Goal: Navigation & Orientation: Find specific page/section

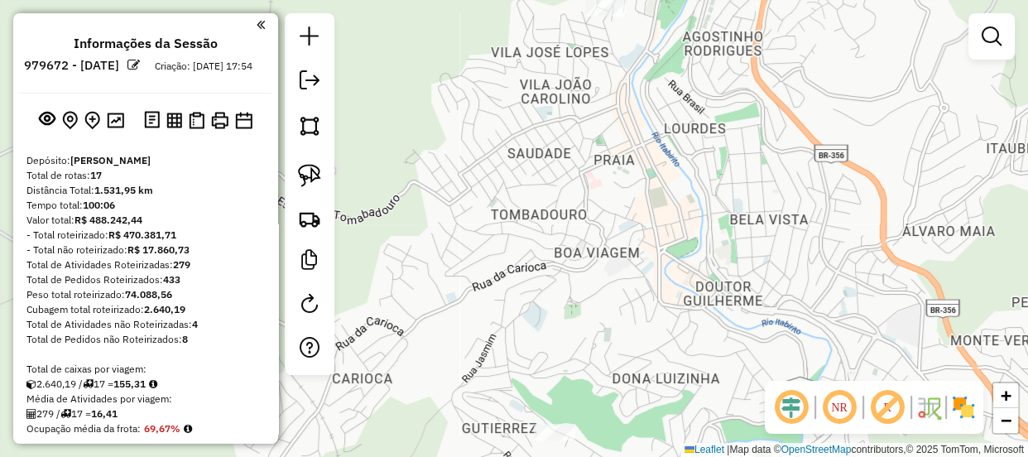
scroll to position [451, 0]
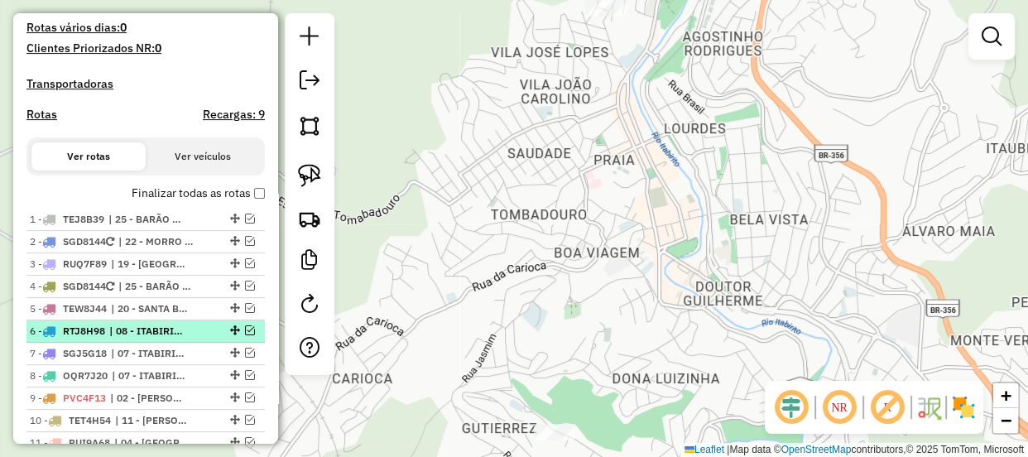
click at [246, 335] on em at bounding box center [250, 330] width 10 height 10
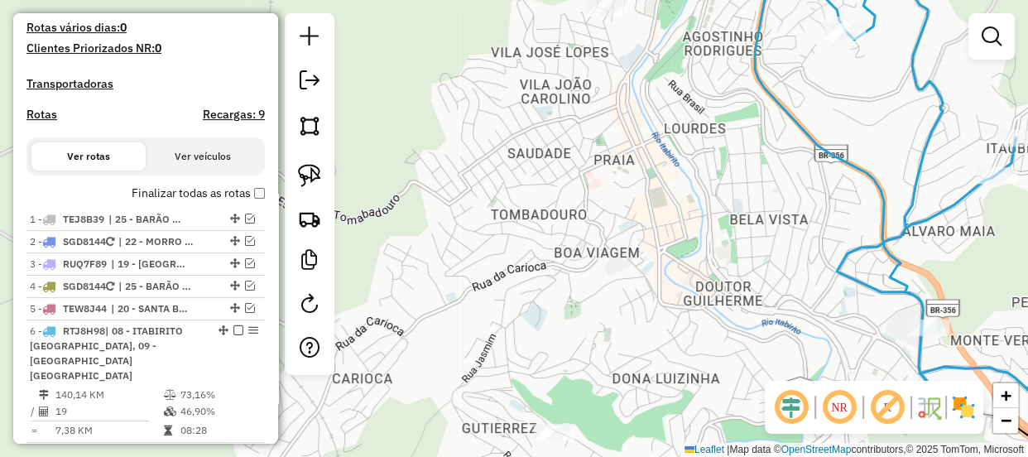
drag, startPoint x: 665, startPoint y: 325, endPoint x: 539, endPoint y: 257, distance: 144.0
click at [544, 257] on div "Janela de atendimento Grade de atendimento Capacidade Transportadoras Veículos …" at bounding box center [514, 228] width 1028 height 457
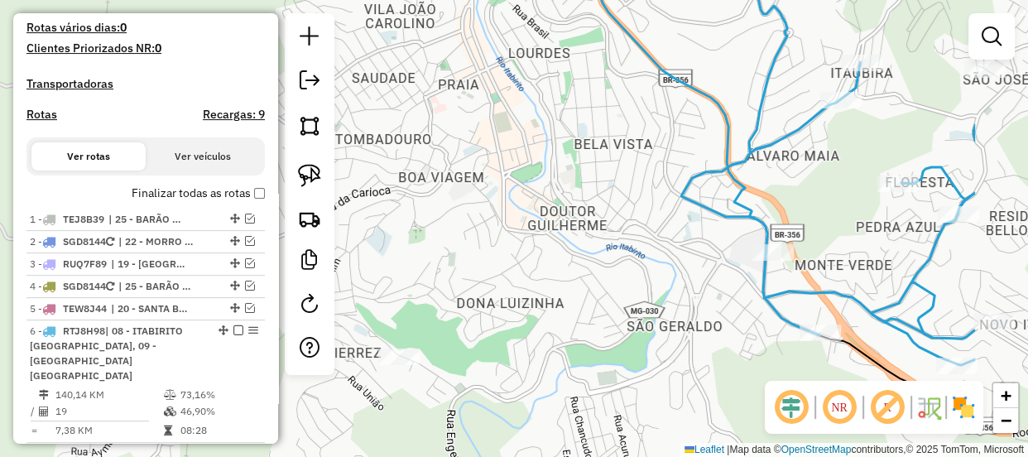
drag, startPoint x: 496, startPoint y: 264, endPoint x: 480, endPoint y: 265, distance: 15.7
click at [480, 265] on div "Janela de atendimento Grade de atendimento Capacidade Transportadoras Veículos …" at bounding box center [514, 228] width 1028 height 457
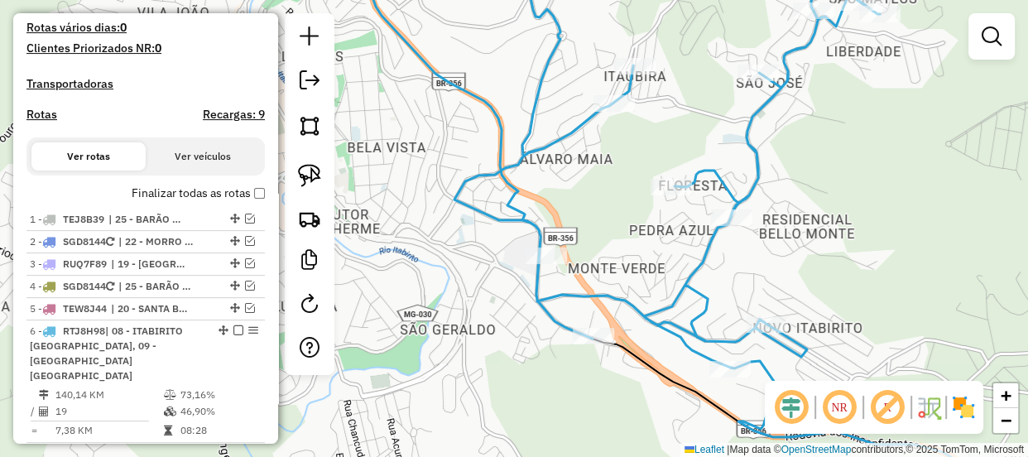
drag, startPoint x: 635, startPoint y: 251, endPoint x: 583, endPoint y: 190, distance: 80.4
click at [583, 190] on div "Janela de atendimento Grade de atendimento Capacidade Transportadoras Veículos …" at bounding box center [514, 228] width 1028 height 457
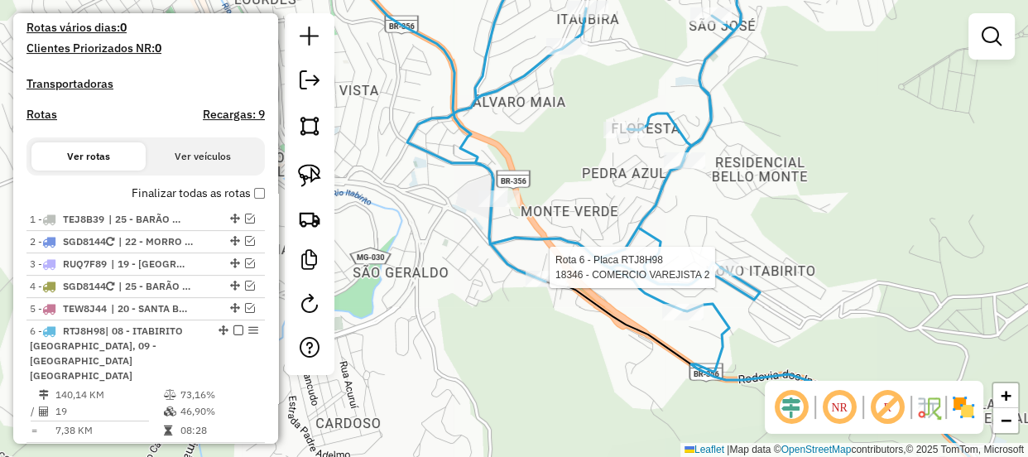
select select "**********"
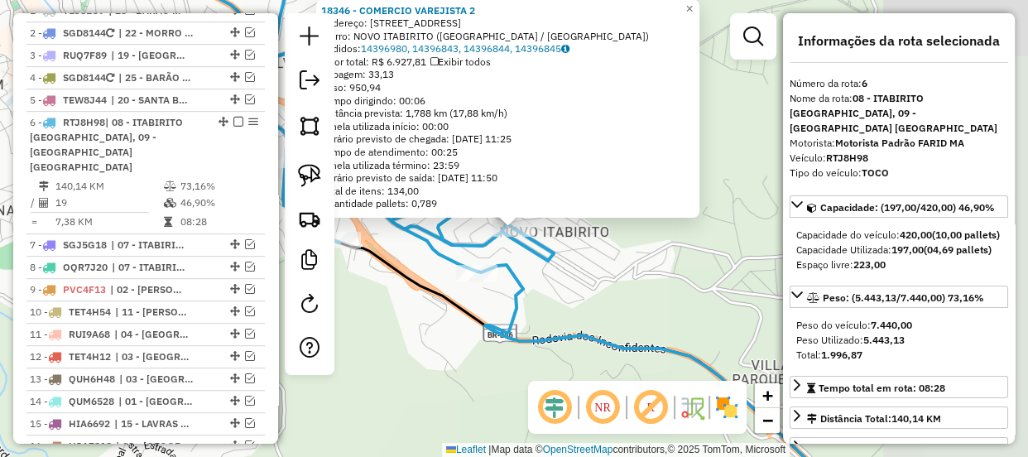
scroll to position [772, 0]
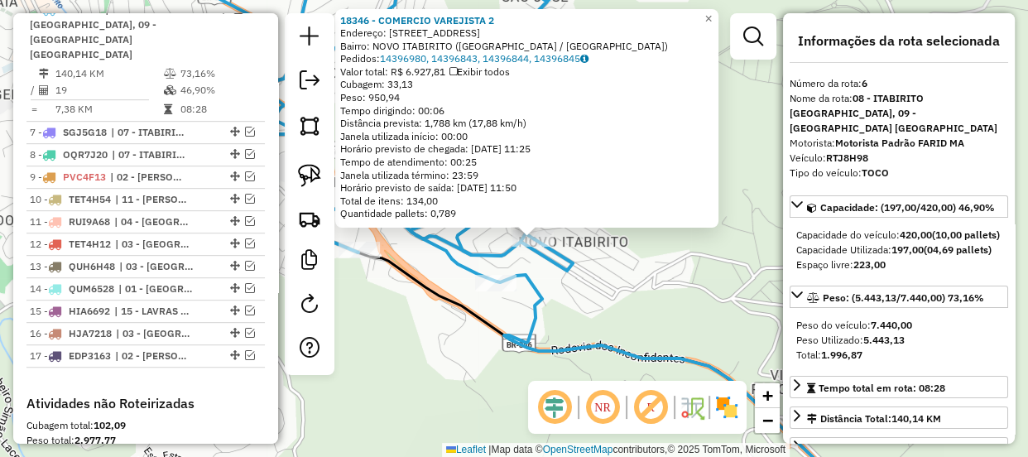
drag, startPoint x: 588, startPoint y: 300, endPoint x: 669, endPoint y: 339, distance: 89.6
click at [669, 339] on div "18346 - COMERCIO VAREJISTA 2 Endereço: [STREET_ADDRESS] Bairro: [GEOGRAPHIC_DAT…" at bounding box center [514, 228] width 1028 height 457
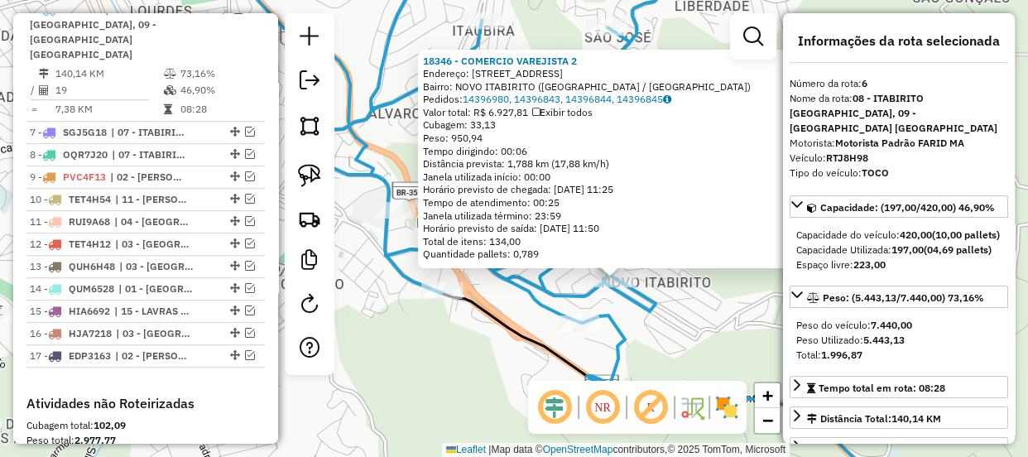
click at [487, 338] on div "18346 - COMERCIO VAREJISTA 2 Endereço: [STREET_ADDRESS] Bairro: [GEOGRAPHIC_DAT…" at bounding box center [514, 228] width 1028 height 457
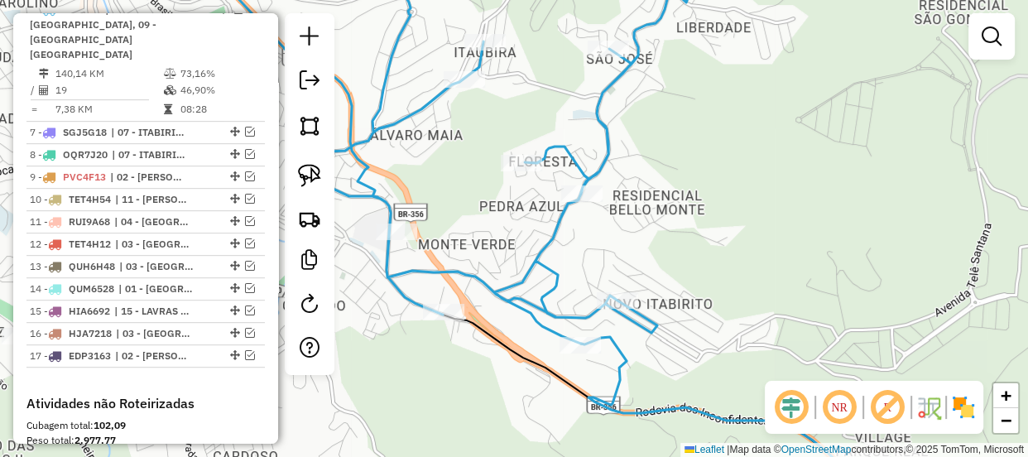
drag, startPoint x: 523, startPoint y: 323, endPoint x: 521, endPoint y: 371, distance: 48.0
click at [521, 368] on div "Janela de atendimento Grade de atendimento Capacidade Transportadoras Veículos …" at bounding box center [514, 228] width 1028 height 457
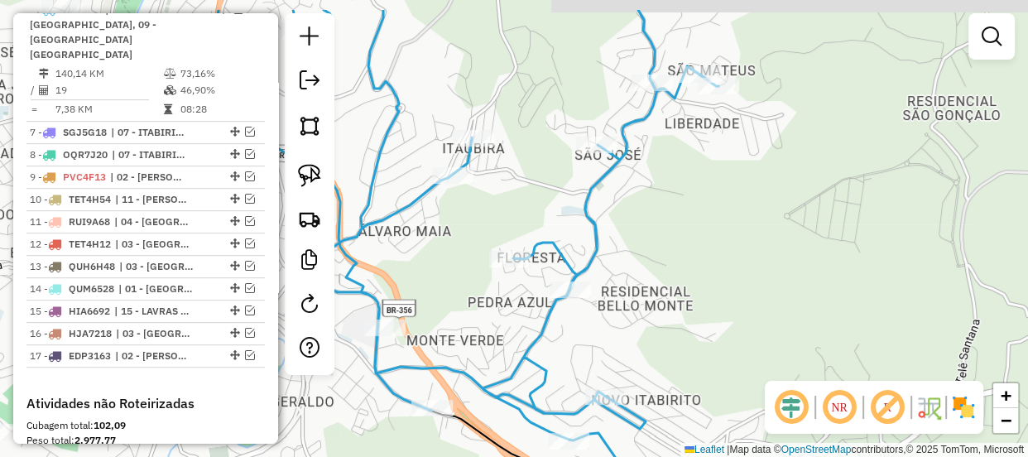
drag, startPoint x: 675, startPoint y: 205, endPoint x: 653, endPoint y: 311, distance: 108.3
click at [654, 307] on div "Janela de atendimento Grade de atendimento Capacidade Transportadoras Veículos …" at bounding box center [514, 228] width 1028 height 457
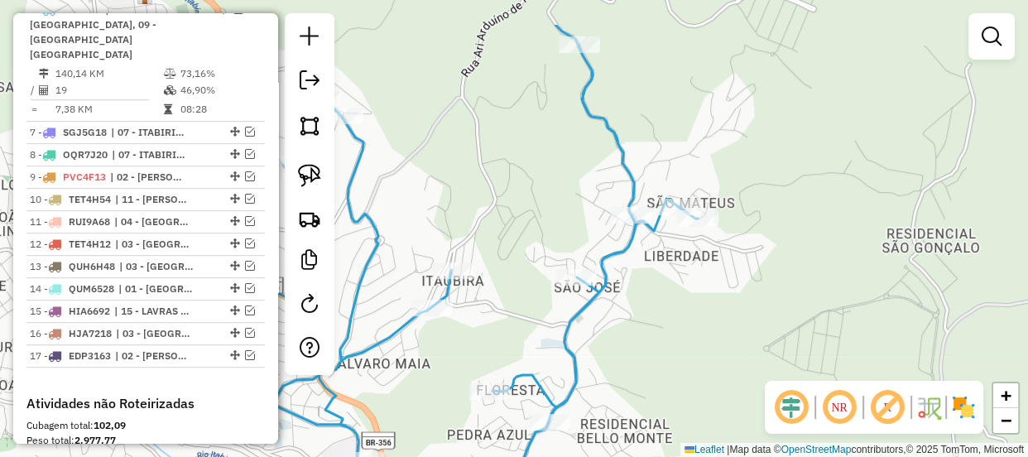
drag, startPoint x: 640, startPoint y: 229, endPoint x: 630, endPoint y: 276, distance: 47.4
click at [630, 276] on div "Janela de atendimento Grade de atendimento Capacidade Transportadoras Veículos …" at bounding box center [514, 228] width 1028 height 457
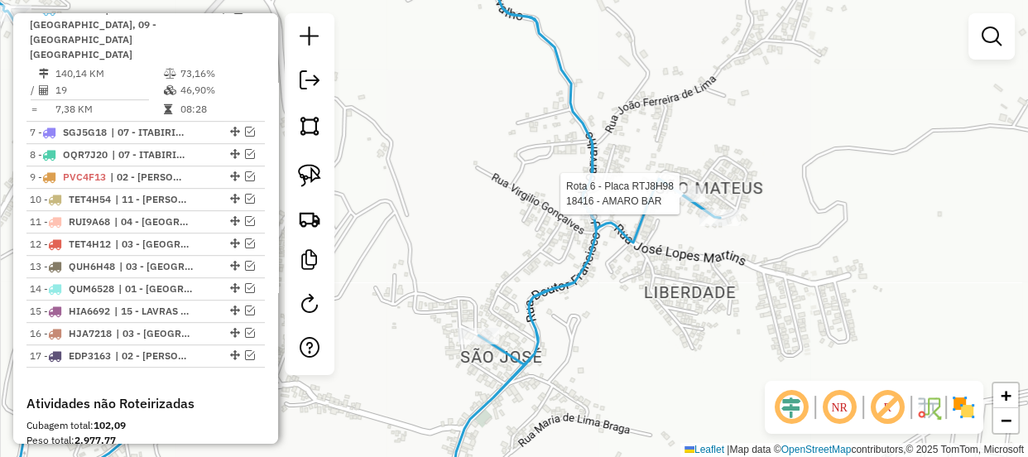
select select "**********"
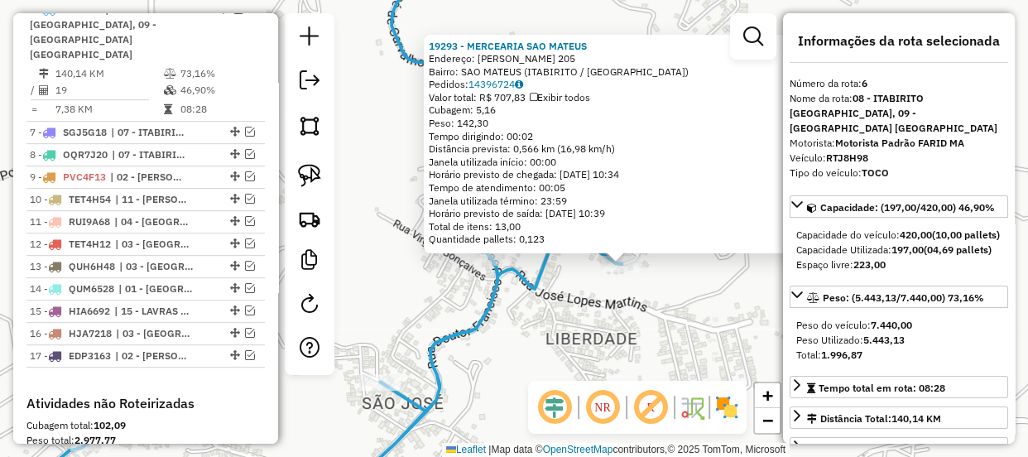
drag, startPoint x: 506, startPoint y: 295, endPoint x: 616, endPoint y: 326, distance: 114.5
click at [616, 326] on div "19293 - MERCEARIA SAO MATEUS Endereço: ARLINDO FIDELIS FERREIRA 205 Bairro: SAO…" at bounding box center [514, 228] width 1028 height 457
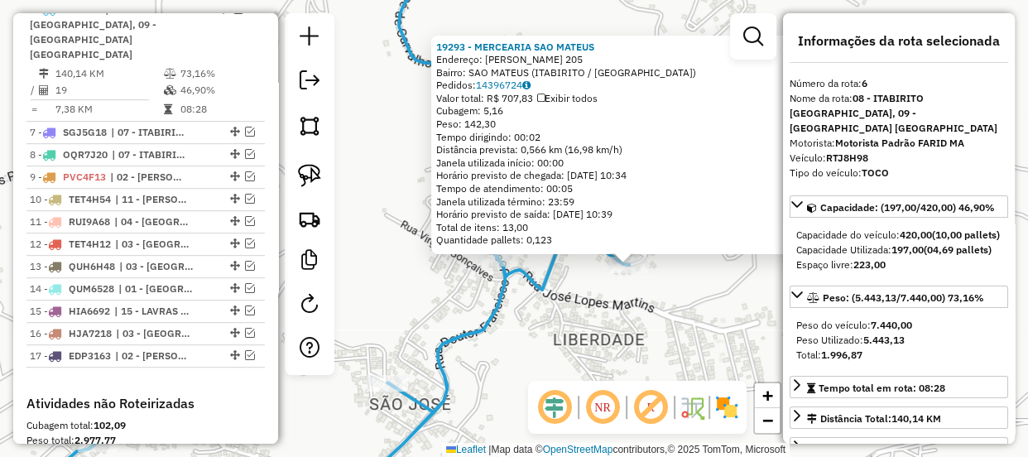
click at [582, 304] on div "19293 - MERCEARIA SAO MATEUS Endereço: ARLINDO FIDELIS FERREIRA 205 Bairro: SAO…" at bounding box center [514, 228] width 1028 height 457
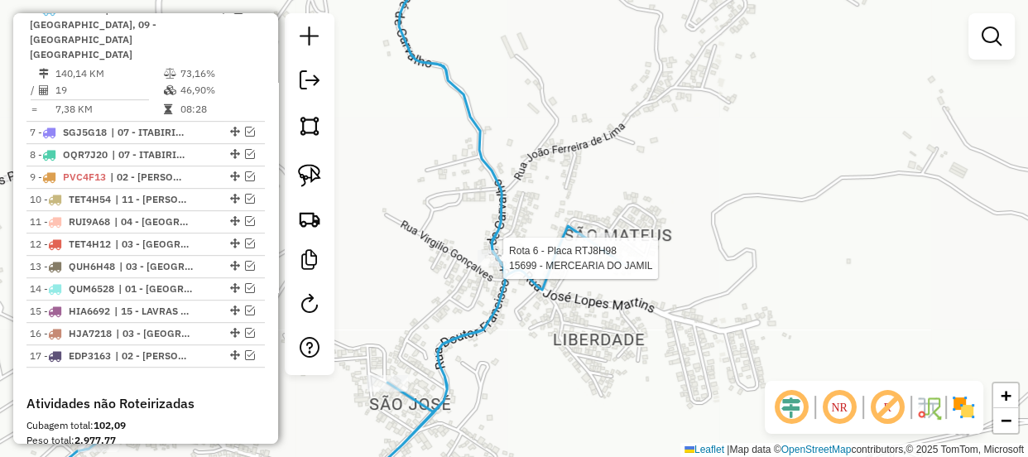
select select "**********"
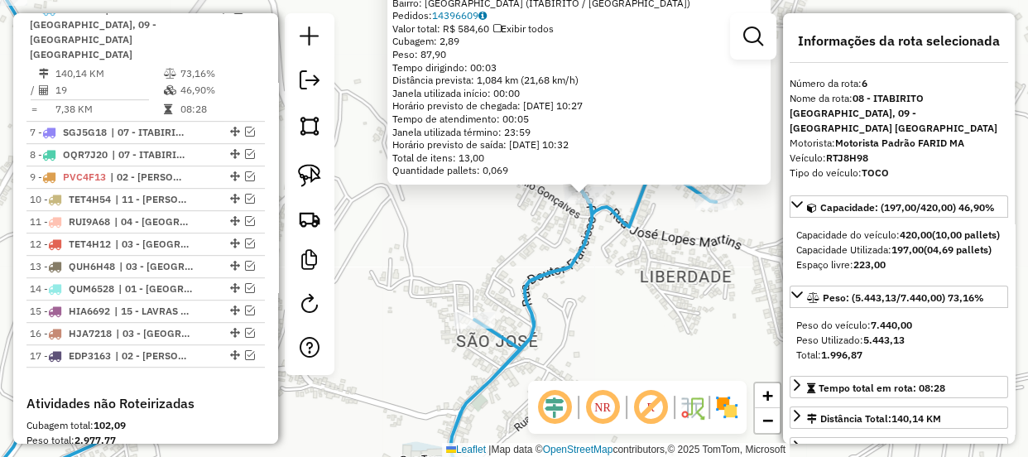
drag, startPoint x: 530, startPoint y: 269, endPoint x: 591, endPoint y: 243, distance: 65.6
click at [591, 243] on icon at bounding box center [342, 195] width 746 height 548
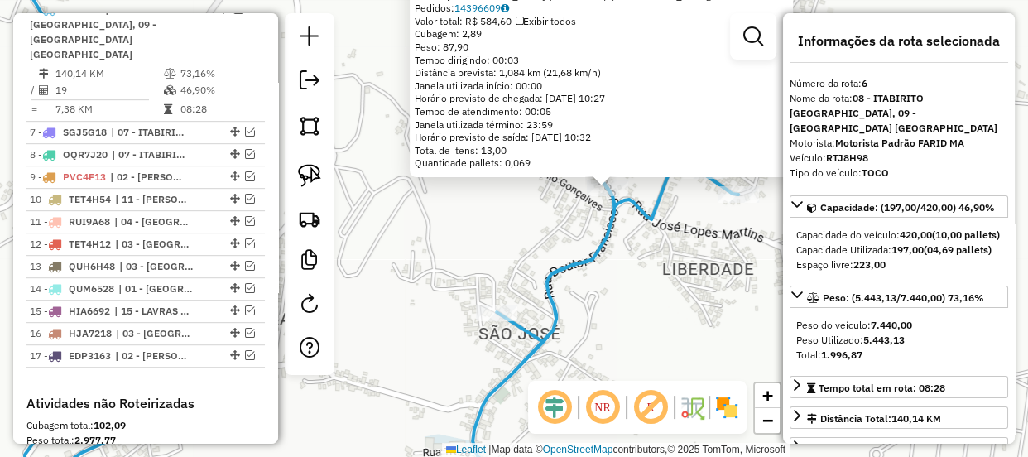
click at [557, 264] on icon at bounding box center [317, 228] width 841 height 548
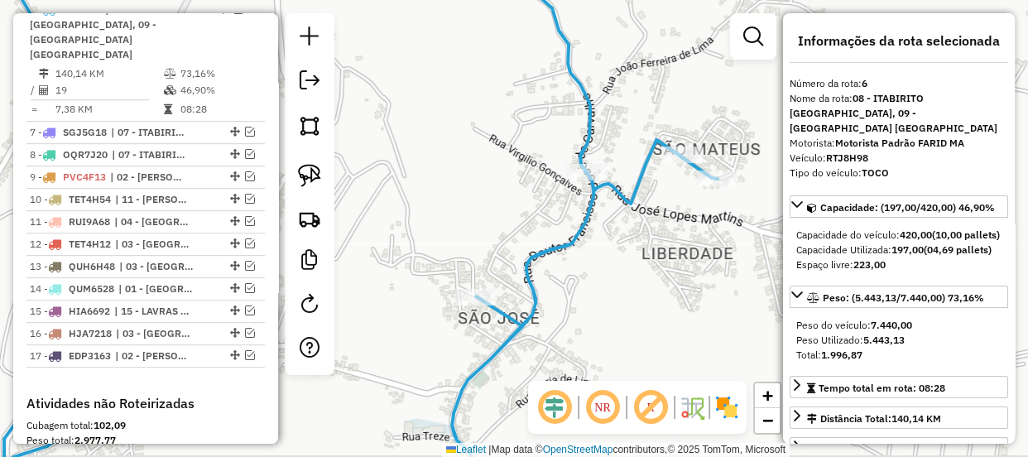
drag, startPoint x: 563, startPoint y: 227, endPoint x: 529, endPoint y: 214, distance: 36.4
click at [529, 214] on div "Janela de atendimento Grade de atendimento Capacidade Transportadoras Veículos …" at bounding box center [514, 228] width 1028 height 457
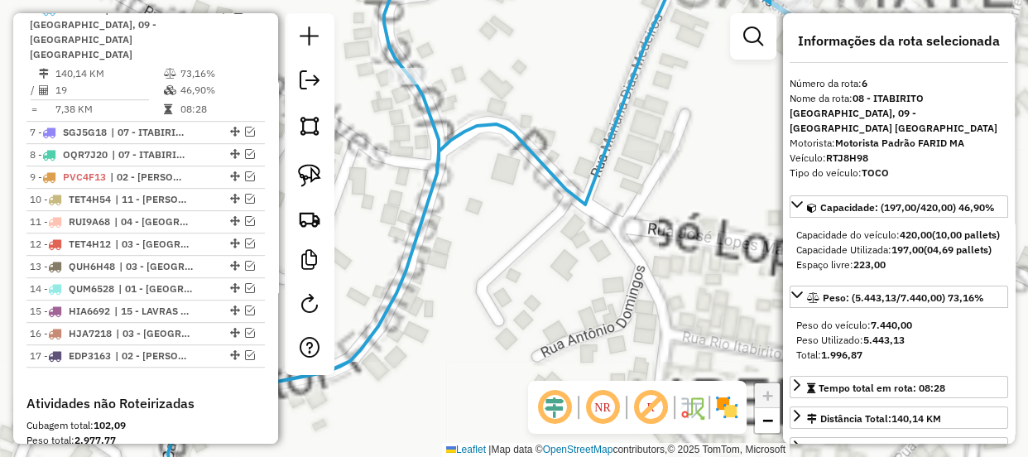
click at [537, 213] on div "Janela de atendimento Grade de atendimento Capacidade Transportadoras Veículos …" at bounding box center [514, 228] width 1028 height 457
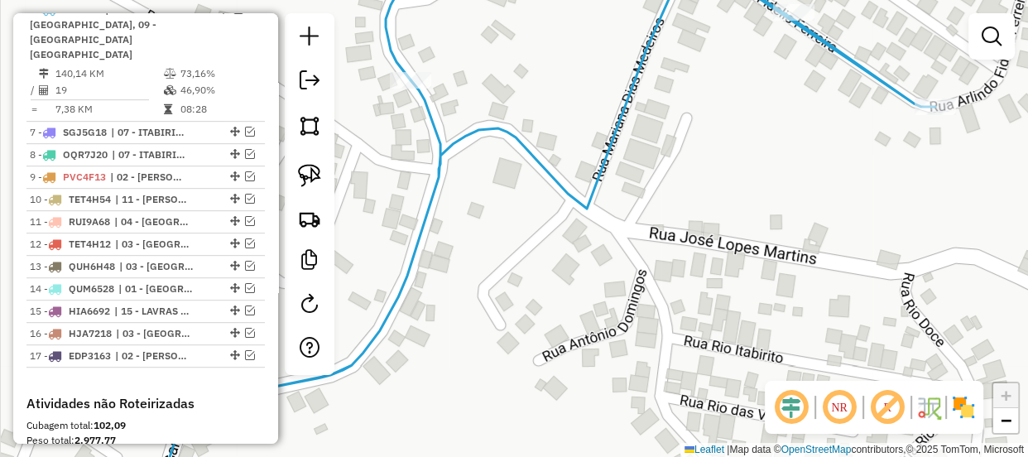
drag, startPoint x: 463, startPoint y: 74, endPoint x: 455, endPoint y: 199, distance: 125.2
click at [455, 202] on div "Janela de atendimento Grade de atendimento Capacidade Transportadoras Veículos …" at bounding box center [514, 228] width 1028 height 457
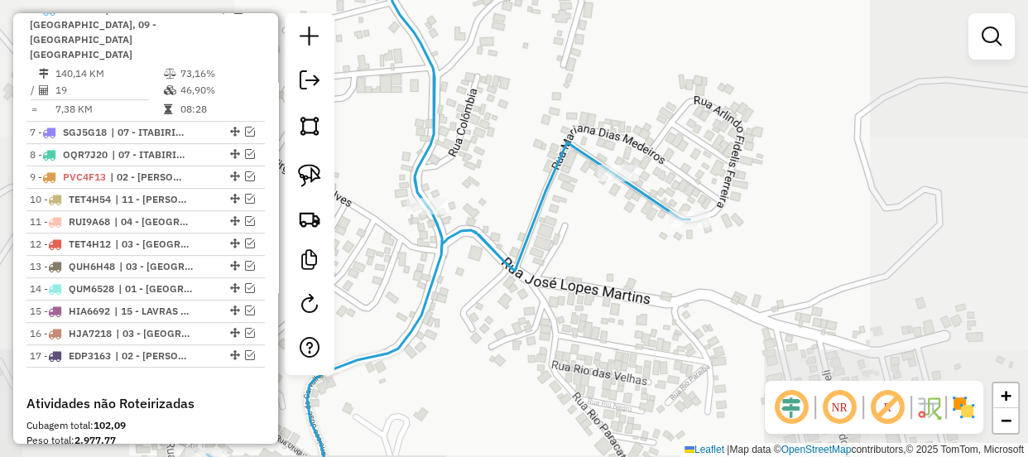
click at [540, 226] on div "Janela de atendimento Grade de atendimento Capacidade Transportadoras Veículos …" at bounding box center [514, 228] width 1028 height 457
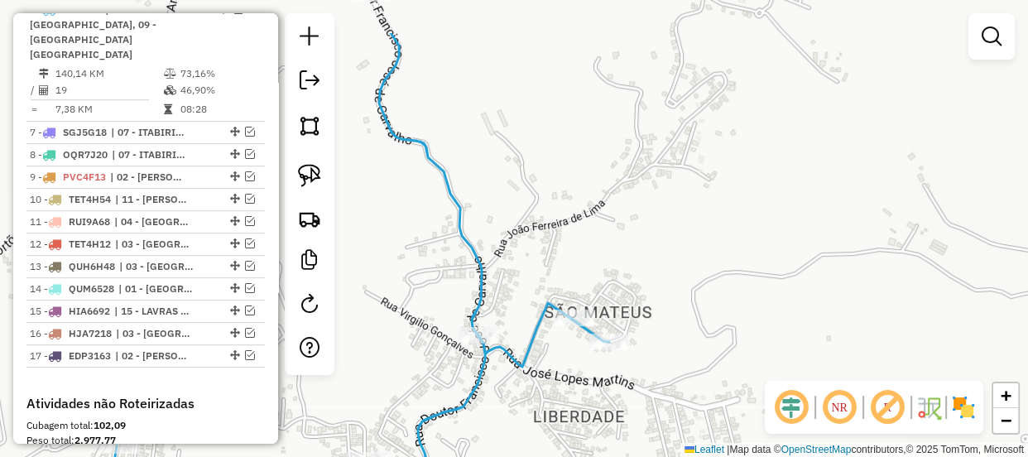
drag, startPoint x: 545, startPoint y: 174, endPoint x: 540, endPoint y: 270, distance: 96.1
click at [541, 266] on div "Janela de atendimento Grade de atendimento Capacidade Transportadoras Veículos …" at bounding box center [514, 228] width 1028 height 457
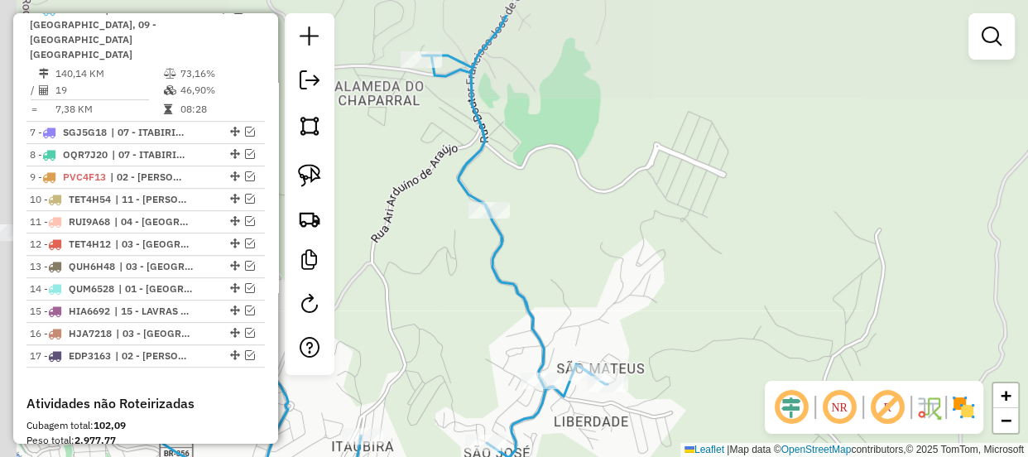
drag, startPoint x: 478, startPoint y: 186, endPoint x: 539, endPoint y: 268, distance: 101.8
click at [535, 270] on div "Janela de atendimento Grade de atendimento Capacidade Transportadoras Veículos …" at bounding box center [514, 228] width 1028 height 457
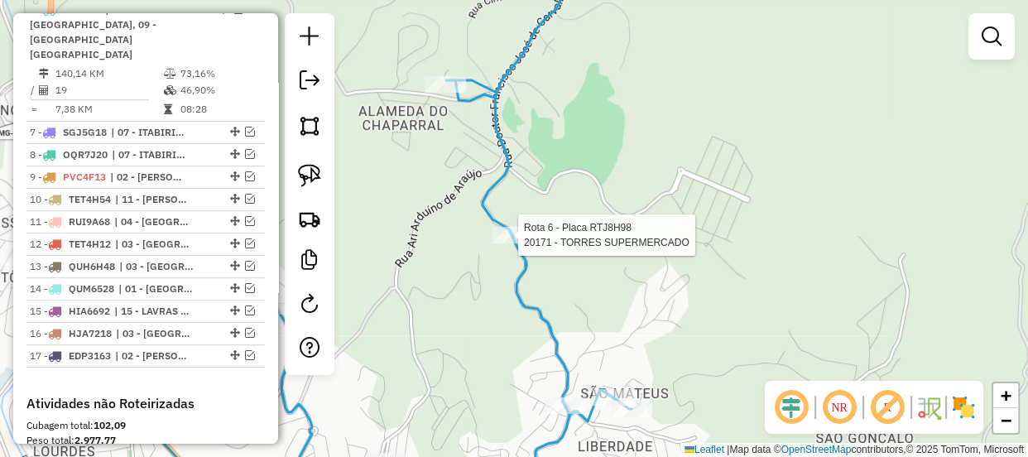
select select "**********"
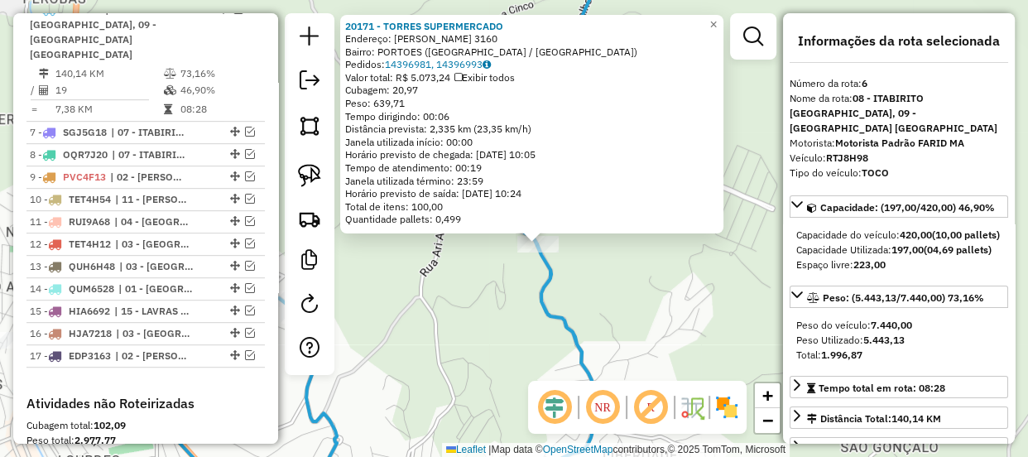
drag, startPoint x: 445, startPoint y: 265, endPoint x: 492, endPoint y: 295, distance: 55.5
click at [492, 295] on div "20171 - TORRES SUPERMERCADO Endereço: [PERSON_NAME] 3160 Bairro: [GEOGRAPHIC_DA…" at bounding box center [514, 228] width 1028 height 457
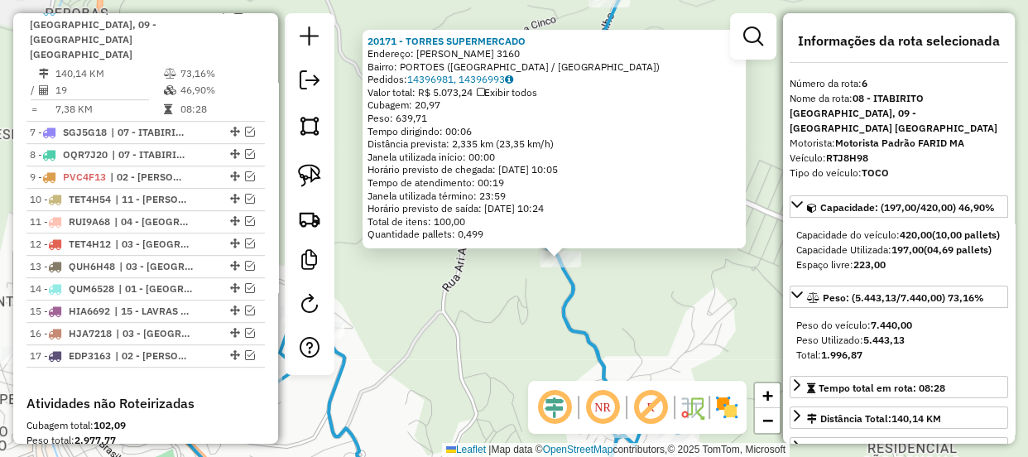
click at [503, 273] on div "20171 - TORRES SUPERMERCADO Endereço: [PERSON_NAME] 3160 Bairro: [GEOGRAPHIC_DA…" at bounding box center [514, 228] width 1028 height 457
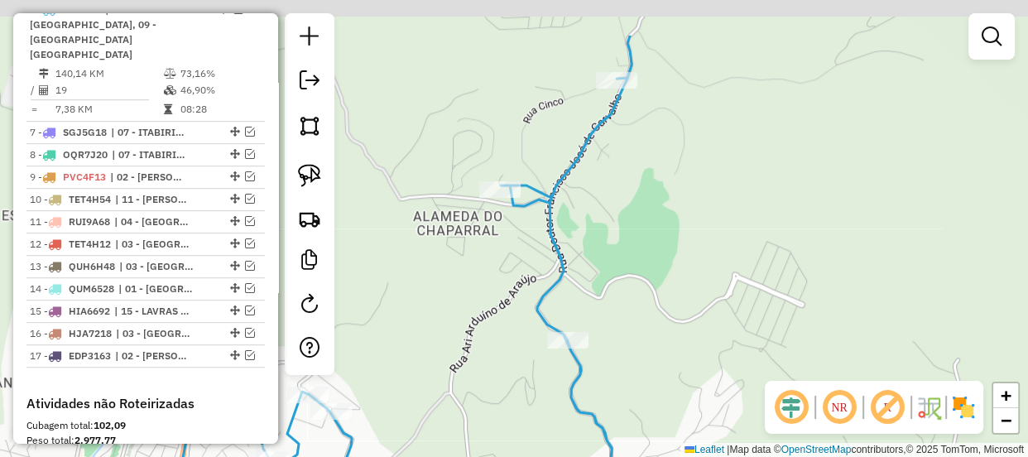
drag, startPoint x: 511, startPoint y: 257, endPoint x: 512, endPoint y: 316, distance: 59.6
click at [512, 316] on div "Janela de atendimento Grade de atendimento Capacidade Transportadoras Veículos …" at bounding box center [514, 228] width 1028 height 457
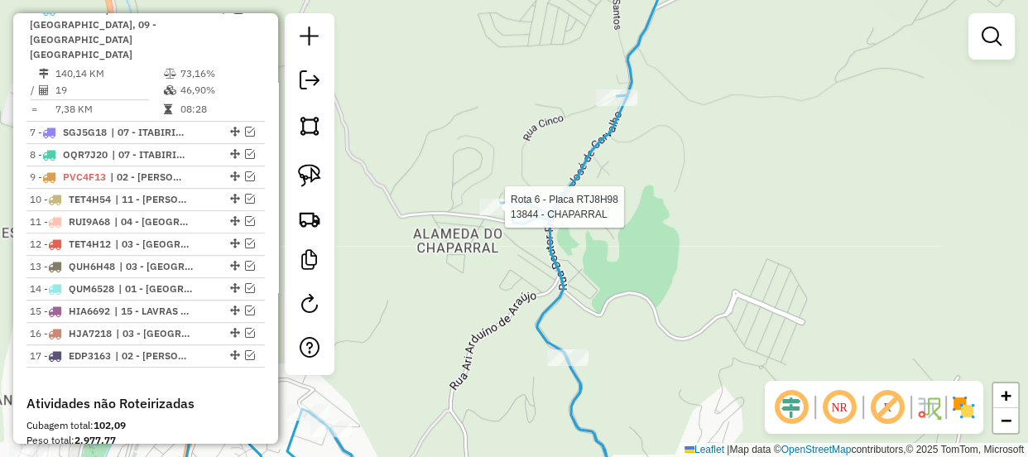
select select "**********"
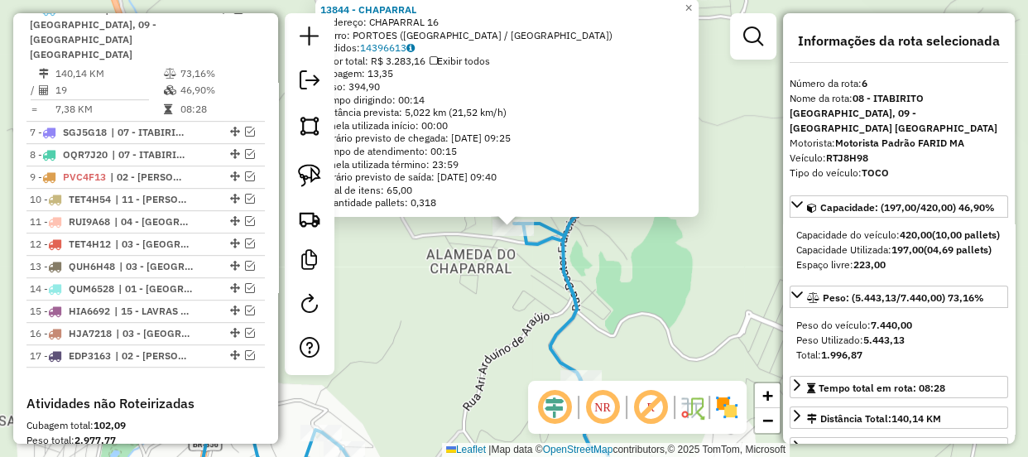
click at [645, 253] on div "13844 - CHAPARRAL Endereço: CHAPARRAL 16 Bairro: [GEOGRAPHIC_DATA] ([GEOGRAPHIC…" at bounding box center [514, 228] width 1028 height 457
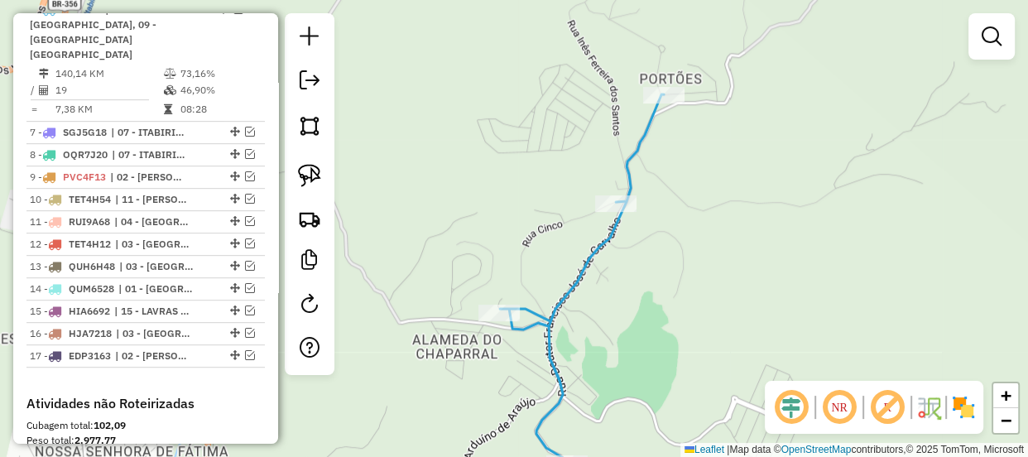
drag, startPoint x: 654, startPoint y: 239, endPoint x: 642, endPoint y: 290, distance: 51.8
click at [642, 290] on div "Janela de atendimento Grade de atendimento Capacidade Transportadoras Veículos …" at bounding box center [514, 228] width 1028 height 457
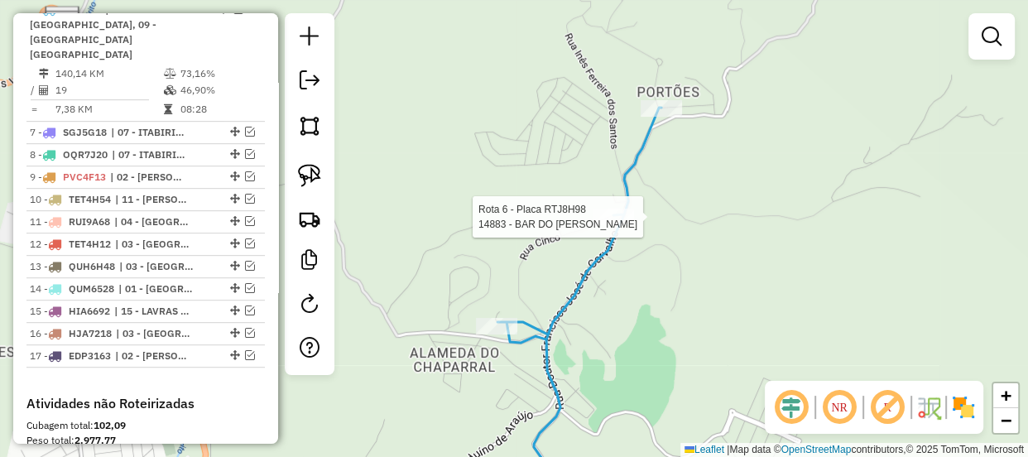
select select "**********"
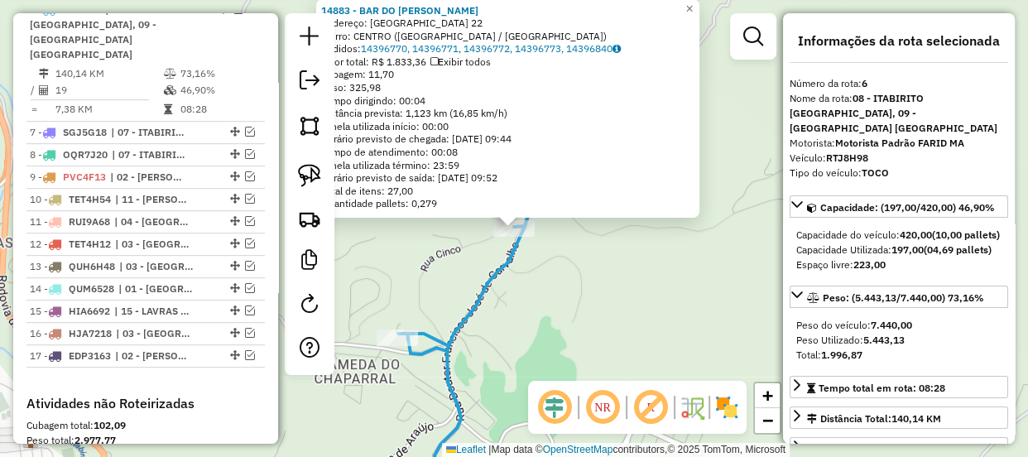
click at [604, 265] on div "14883 - BAR DO [PERSON_NAME]: [GEOGRAPHIC_DATA] 22 Bairro: [GEOGRAPHIC_DATA] ([…" at bounding box center [514, 228] width 1028 height 457
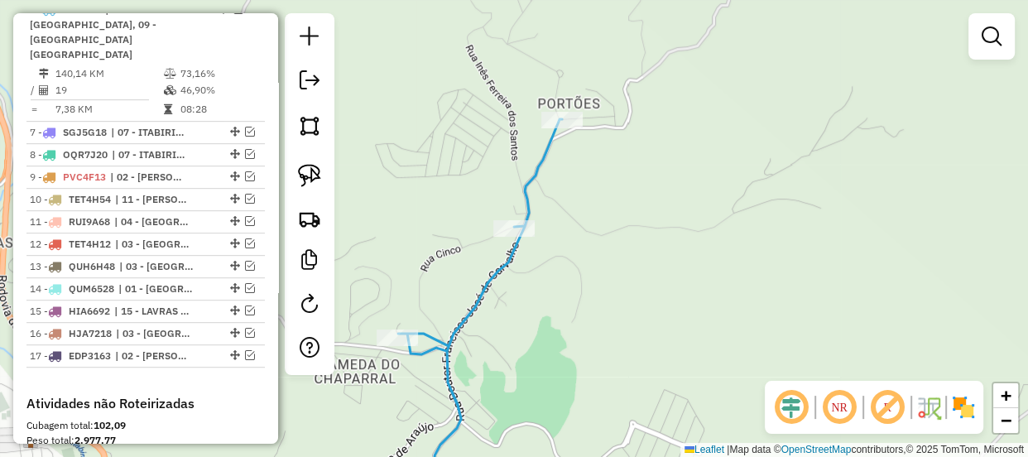
drag, startPoint x: 604, startPoint y: 236, endPoint x: 611, endPoint y: 303, distance: 67.4
click at [611, 303] on div "Janela de atendimento Grade de atendimento Capacidade Transportadoras Veículos …" at bounding box center [514, 228] width 1028 height 457
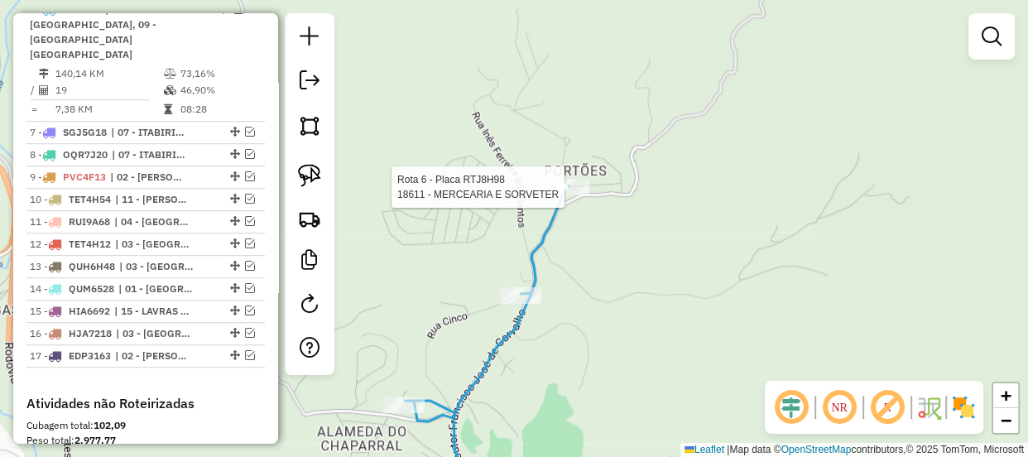
select select "**********"
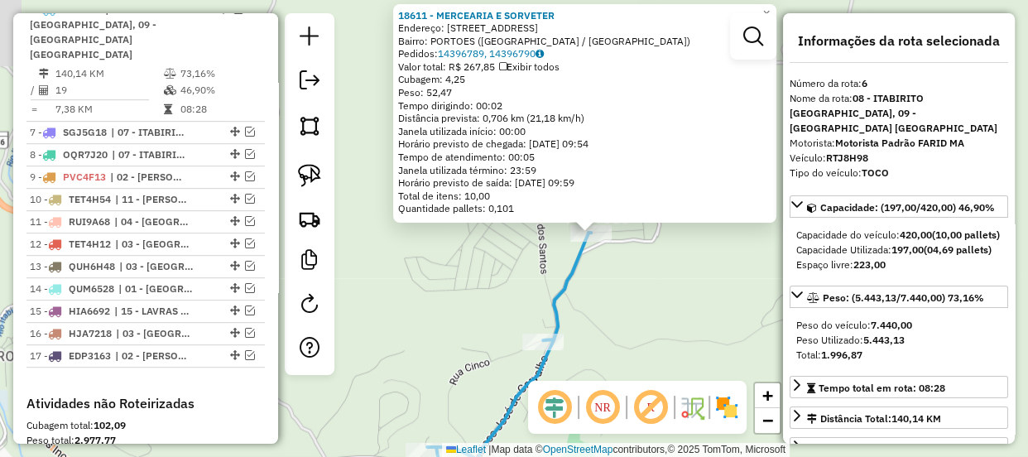
drag, startPoint x: 564, startPoint y: 277, endPoint x: 641, endPoint y: 283, distance: 77.2
click at [641, 283] on div "18611 - MERCEARIA E SORVETER Endereço: [STREET_ADDRESS] Bairro: [GEOGRAPHIC_DAT…" at bounding box center [514, 228] width 1028 height 457
click at [651, 290] on div "18611 - MERCEARIA E SORVETER Endereço: [STREET_ADDRESS] Bairro: [GEOGRAPHIC_DAT…" at bounding box center [514, 228] width 1028 height 457
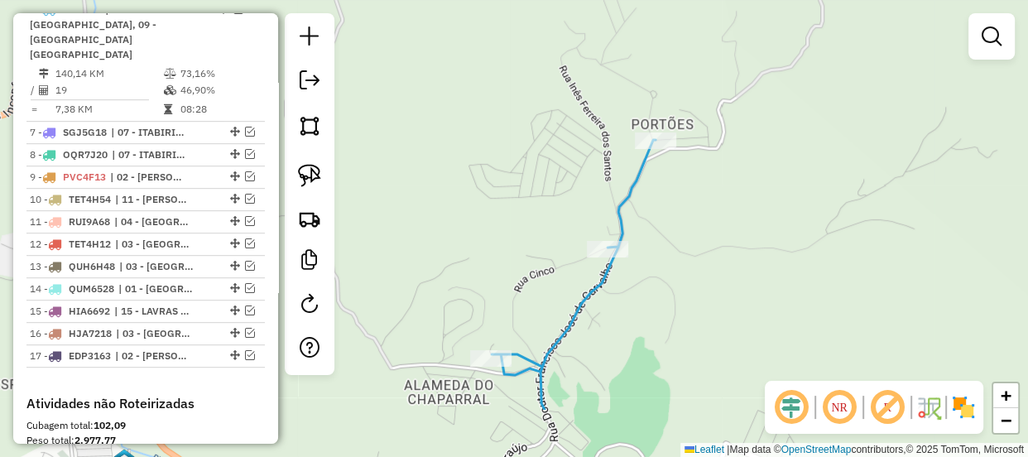
drag, startPoint x: 645, startPoint y: 276, endPoint x: 684, endPoint y: 224, distance: 64.4
click at [684, 224] on div "Janela de atendimento Grade de atendimento Capacidade Transportadoras Veículos …" at bounding box center [514, 228] width 1028 height 457
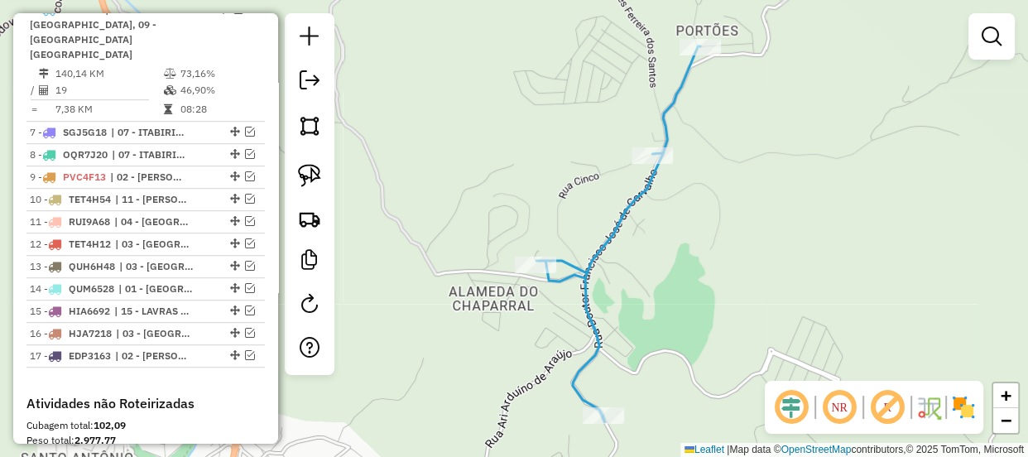
drag, startPoint x: 708, startPoint y: 367, endPoint x: 742, endPoint y: 287, distance: 86.7
click at [742, 287] on div "Janela de atendimento Grade de atendimento Capacidade Transportadoras Veículos …" at bounding box center [514, 228] width 1028 height 457
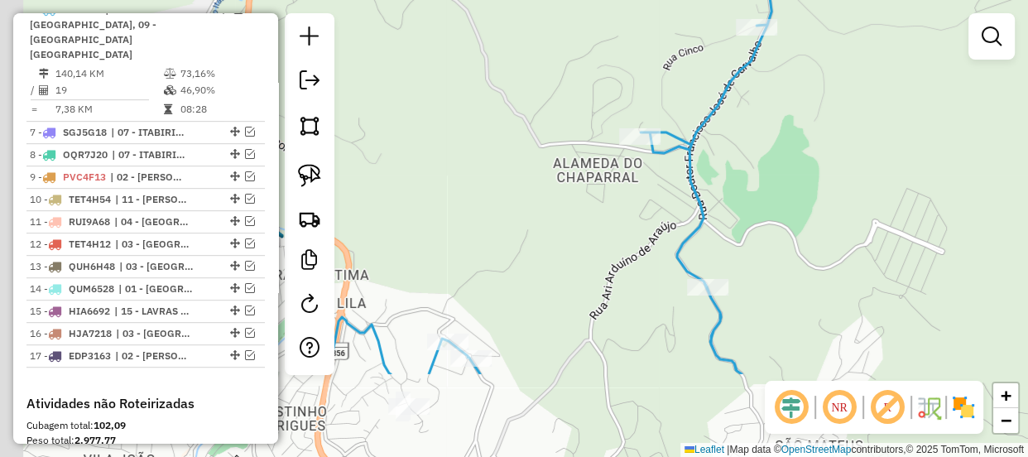
drag, startPoint x: 727, startPoint y: 355, endPoint x: 830, endPoint y: 253, distance: 144.5
click at [835, 221] on div "Janela de atendimento Grade de atendimento Capacidade Transportadoras Veículos …" at bounding box center [514, 228] width 1028 height 457
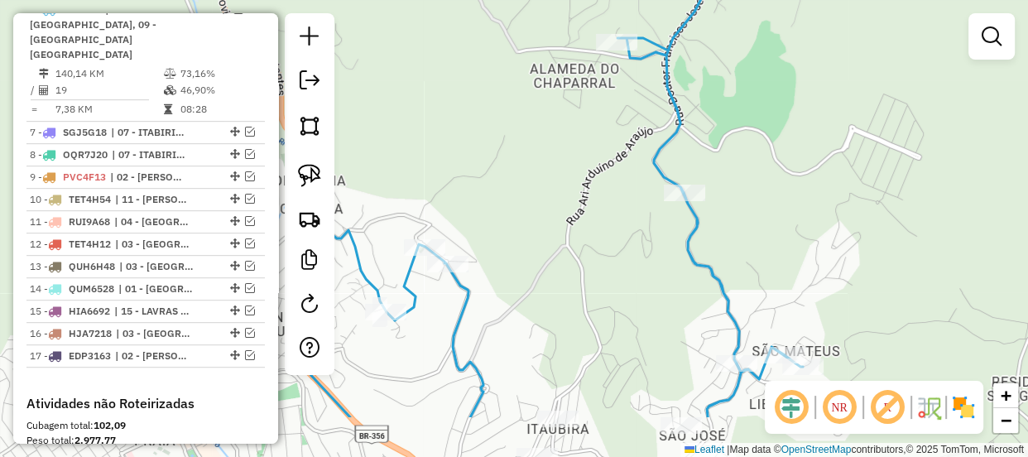
drag, startPoint x: 802, startPoint y: 327, endPoint x: 773, endPoint y: 241, distance: 90.8
click at [773, 241] on div "Janela de atendimento Grade de atendimento Capacidade Transportadoras Veículos …" at bounding box center [514, 228] width 1028 height 457
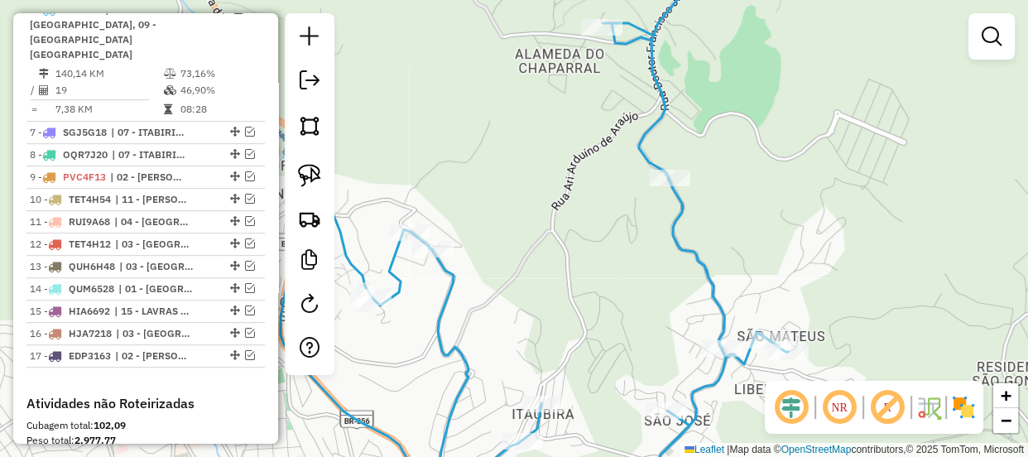
drag, startPoint x: 813, startPoint y: 282, endPoint x: 691, endPoint y: 187, distance: 154.4
click at [691, 187] on div "Janela de atendimento Grade de atendimento Capacidade Transportadoras Veículos …" at bounding box center [514, 228] width 1028 height 457
